Goal: Complete application form

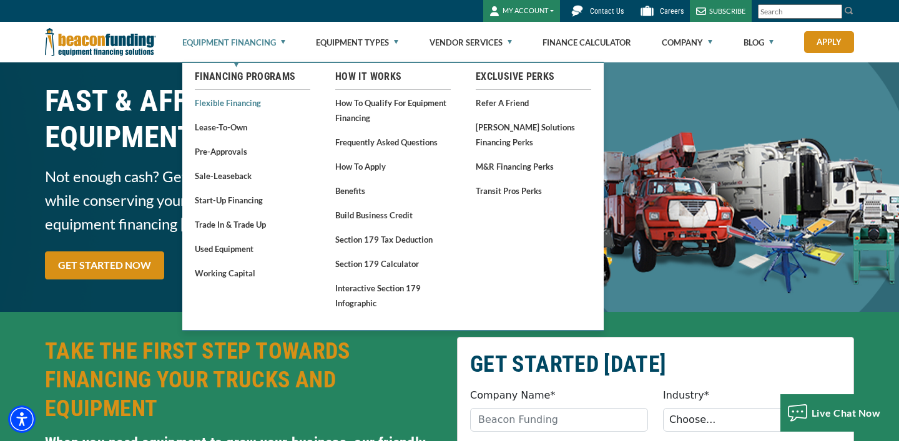
click at [240, 100] on link "Flexible Financing" at bounding box center [252, 103] width 115 height 16
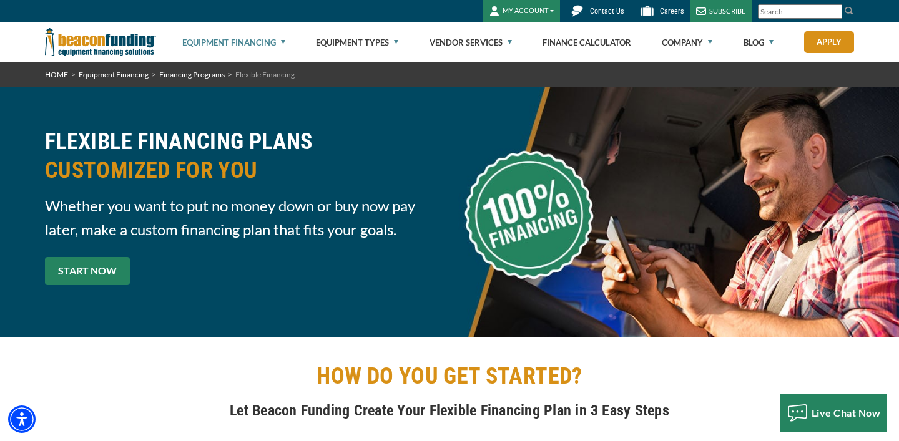
click at [104, 257] on link "START NOW" at bounding box center [87, 271] width 85 height 28
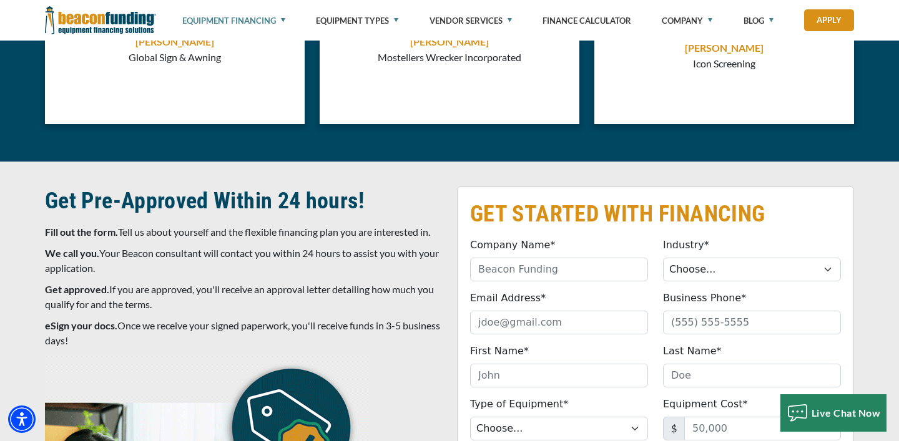
scroll to position [4174, 0]
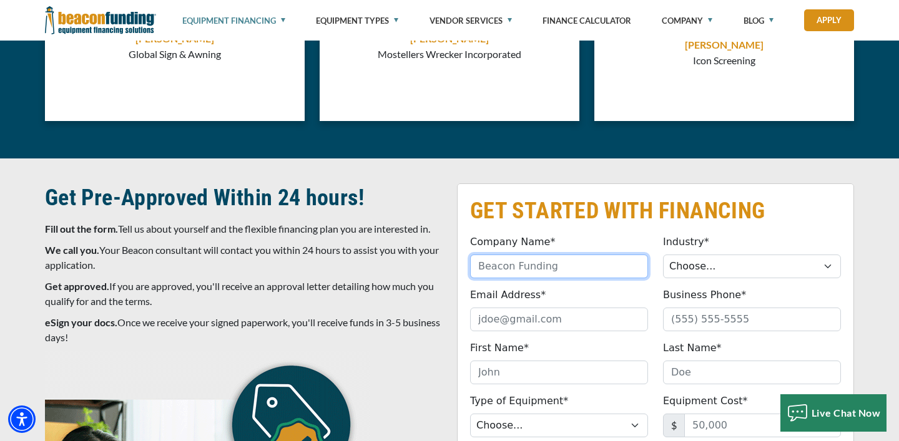
click at [542, 260] on input "Company Name*" at bounding box center [559, 267] width 178 height 24
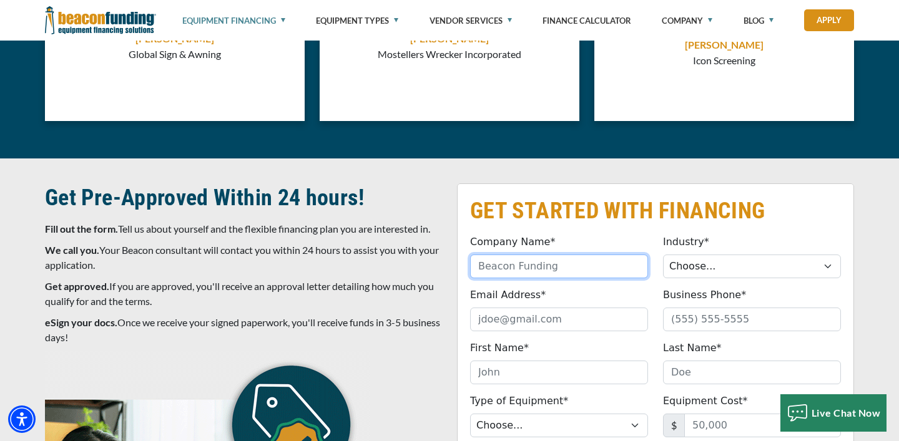
click at [558, 260] on input "Company Name*" at bounding box center [559, 267] width 178 height 24
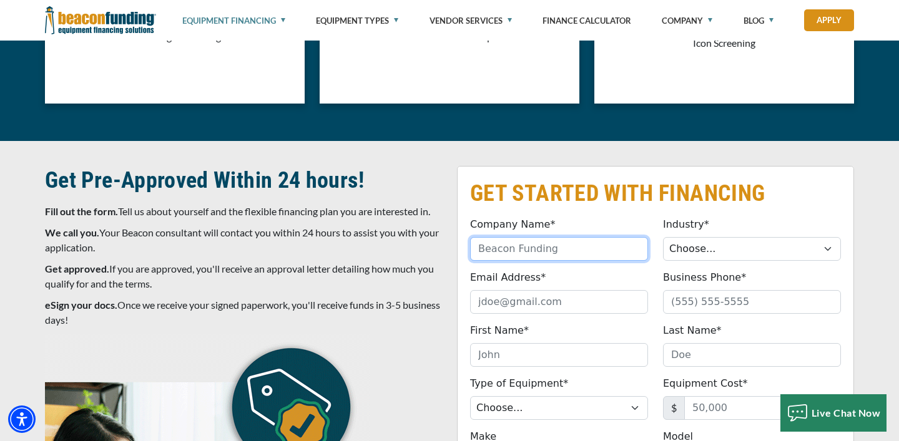
scroll to position [4199, 0]
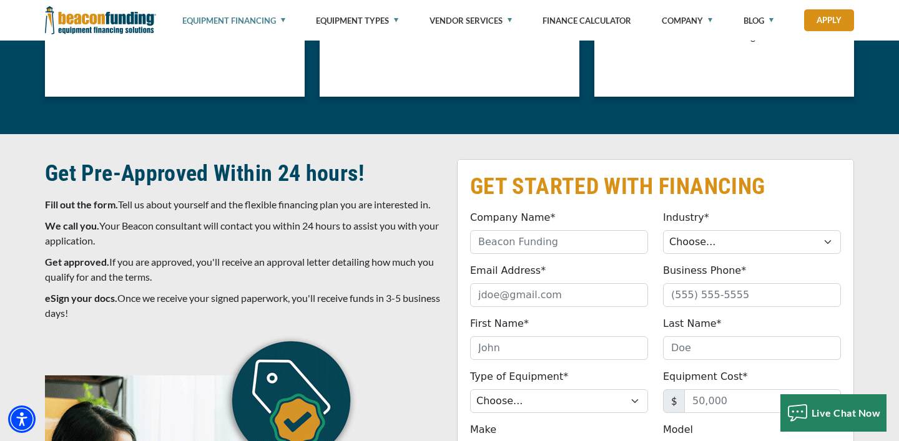
click at [565, 198] on fieldset "GET STARTED WITH FINANCING Company Name* Please provide a valid company name. I…" at bounding box center [655, 434] width 397 height 551
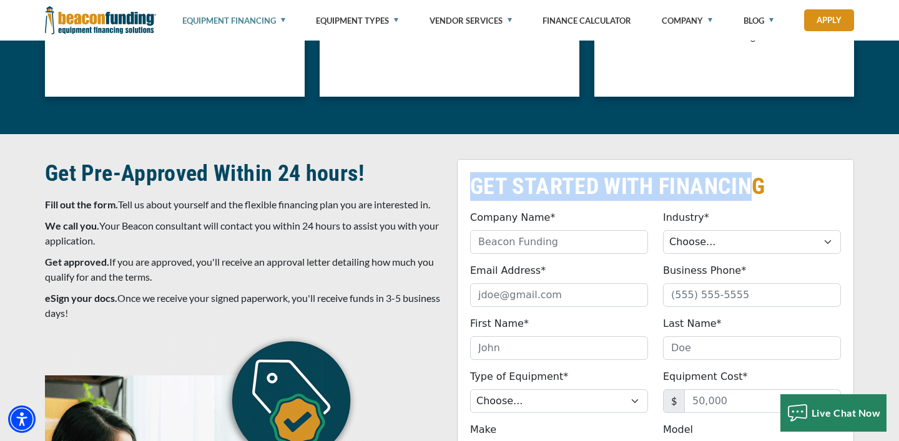
drag, startPoint x: 472, startPoint y: 172, endPoint x: 751, endPoint y: 164, distance: 279.1
click at [751, 172] on h2 "GET STARTED WITH FINANCING" at bounding box center [655, 186] width 371 height 29
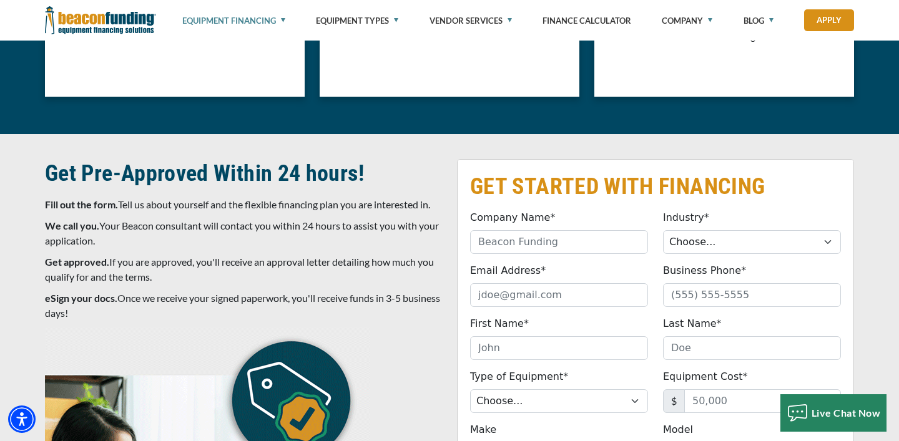
click at [781, 174] on h2 "GET STARTED WITH FINANCING" at bounding box center [655, 186] width 371 height 29
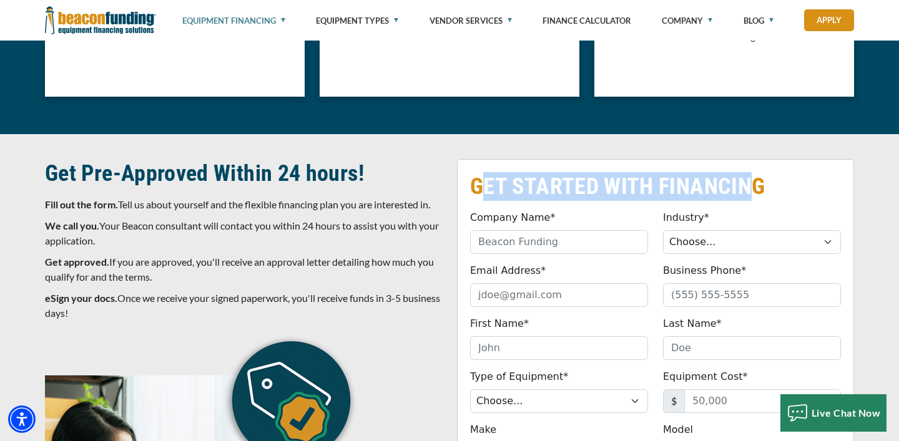
drag, startPoint x: 746, startPoint y: 173, endPoint x: 487, endPoint y: 188, distance: 259.4
click at [487, 188] on h2 "GET STARTED WITH FINANCING" at bounding box center [655, 186] width 371 height 29
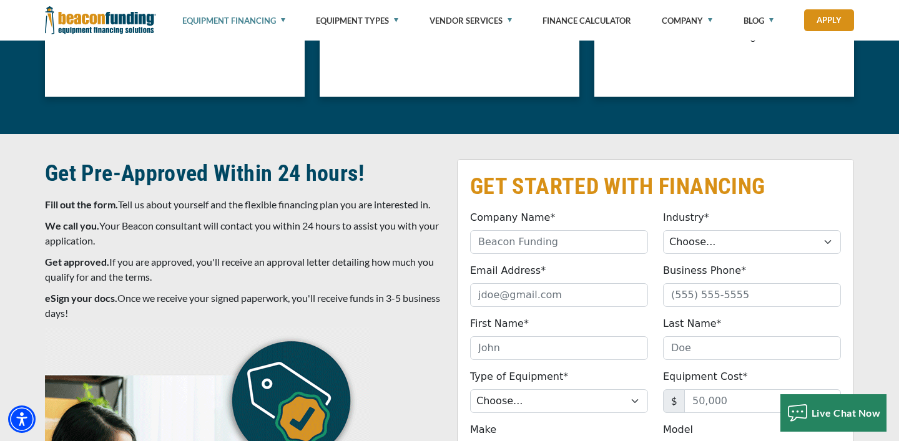
click at [561, 159] on fieldset "GET STARTED WITH FINANCING Company Name* Please provide a valid company name. I…" at bounding box center [655, 434] width 397 height 551
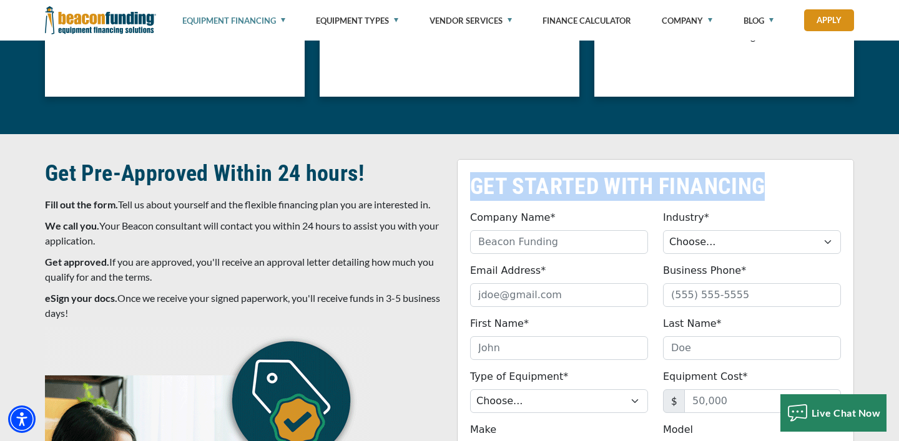
drag, startPoint x: 472, startPoint y: 175, endPoint x: 764, endPoint y: 187, distance: 291.7
click at [764, 187] on h2 "GET STARTED WITH FINANCING" at bounding box center [655, 186] width 371 height 29
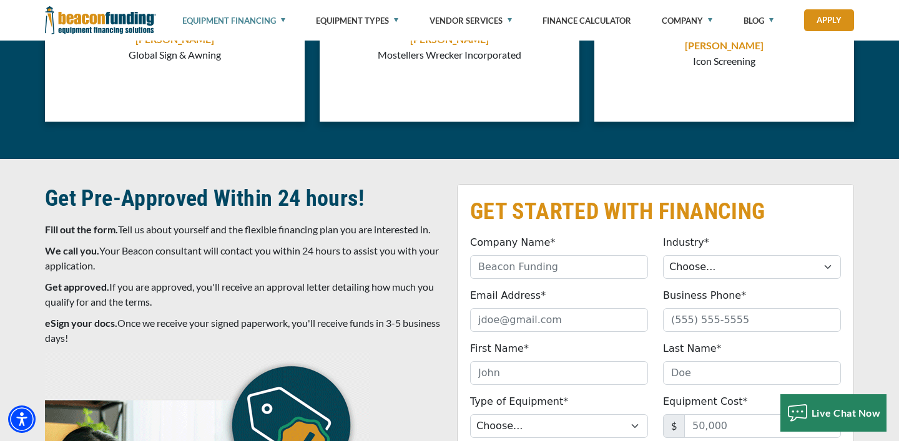
scroll to position [4176, 0]
